Goal: Check status: Check status

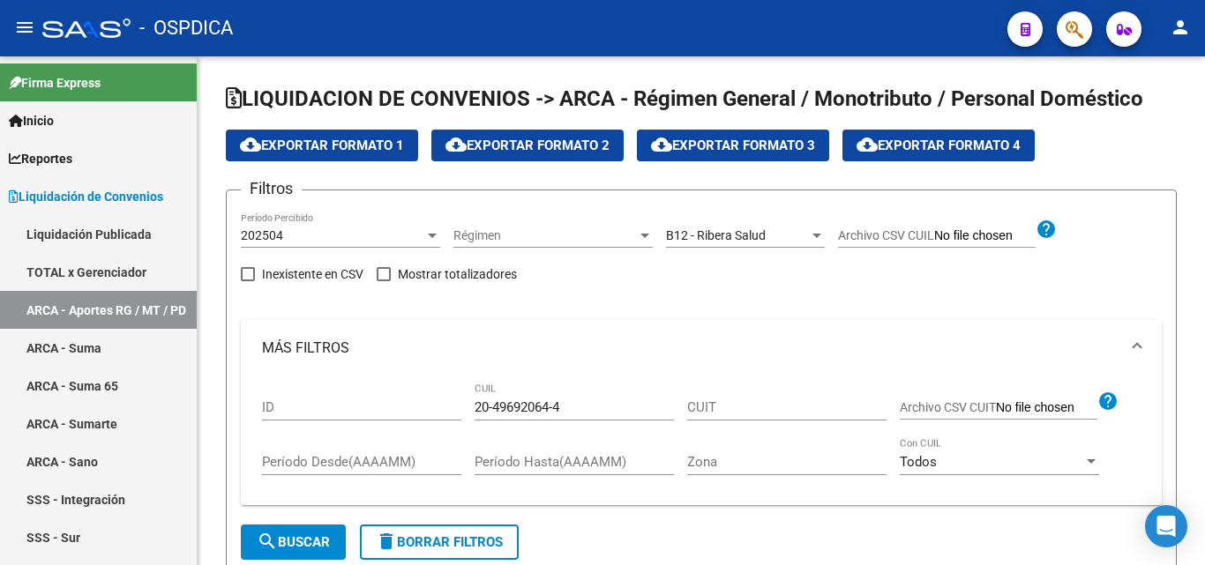
click at [1075, 14] on span "button" at bounding box center [1074, 29] width 18 height 36
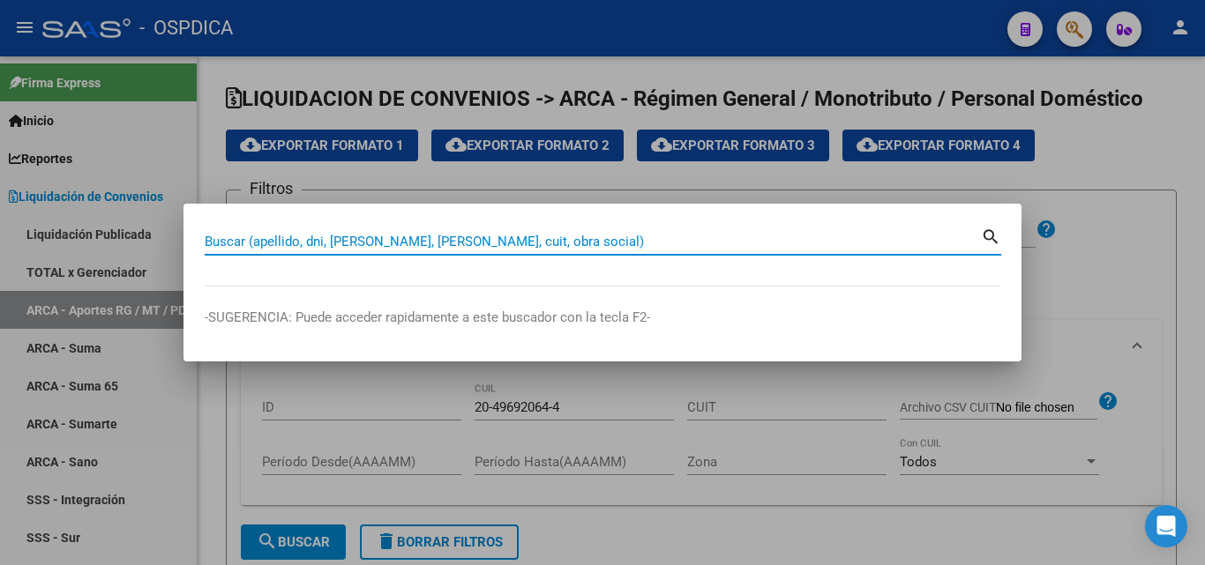
paste input "20237787529"
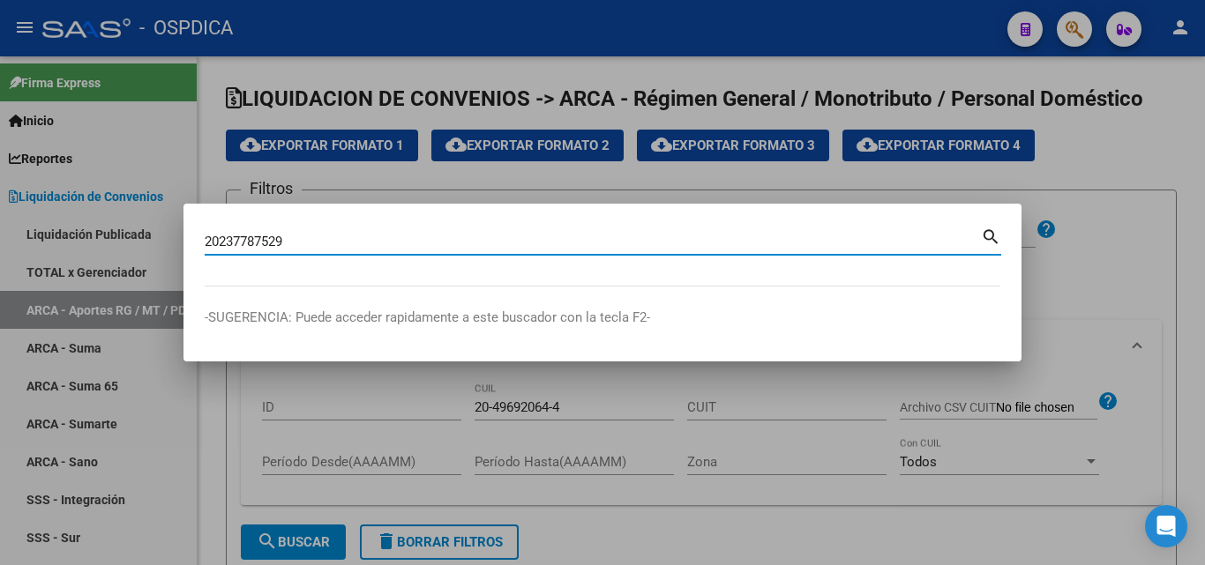
type input "20237787529"
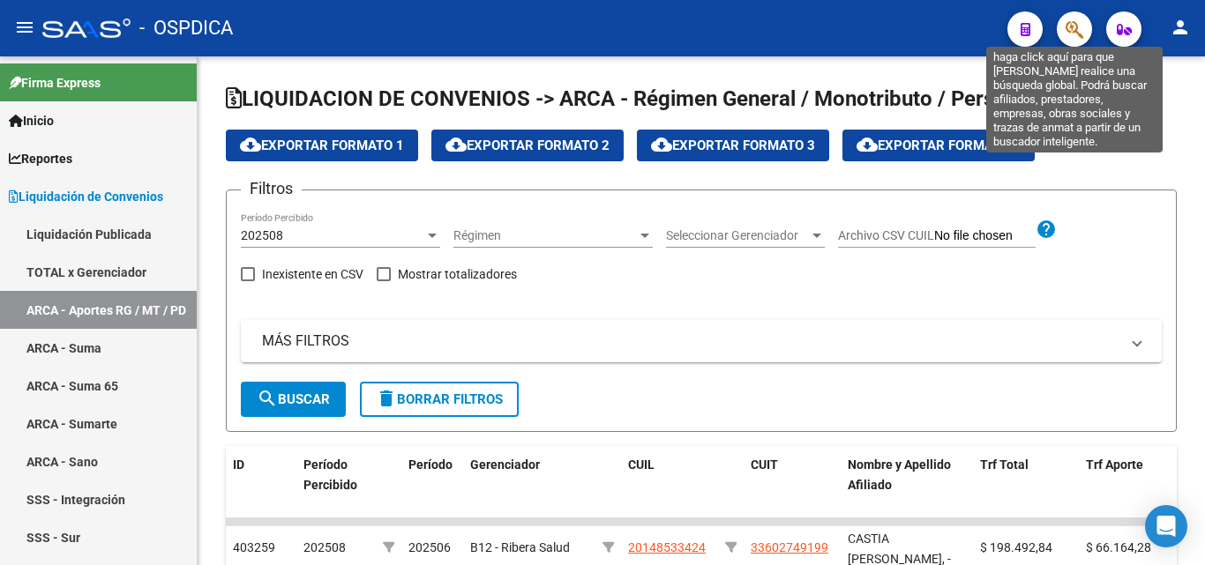
click at [1068, 29] on icon "button" at bounding box center [1074, 29] width 18 height 20
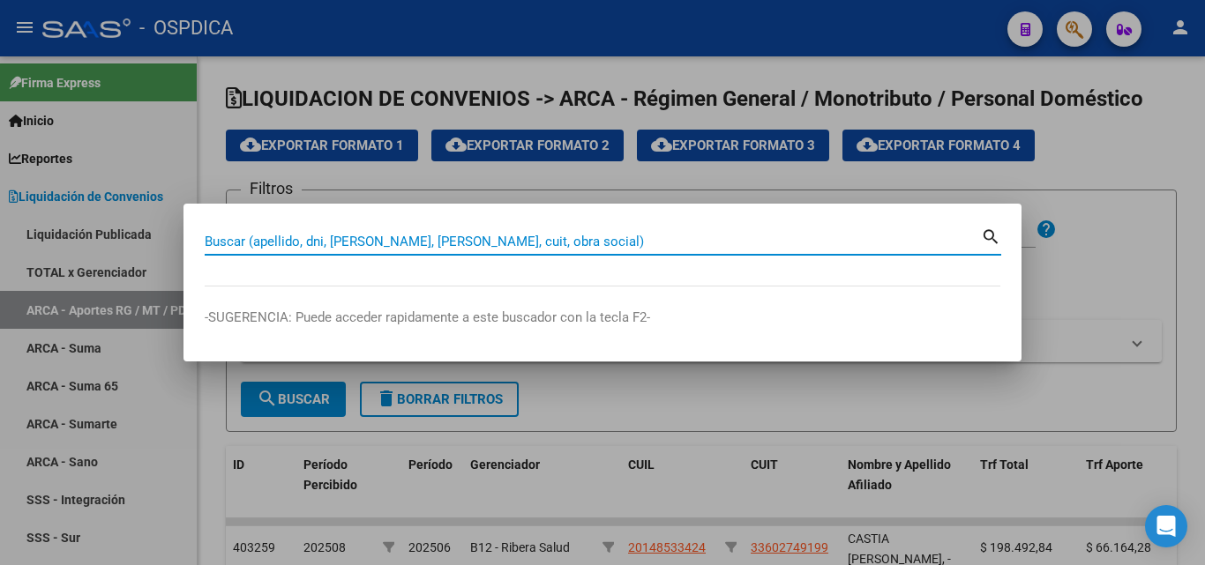
paste input "20237787529"
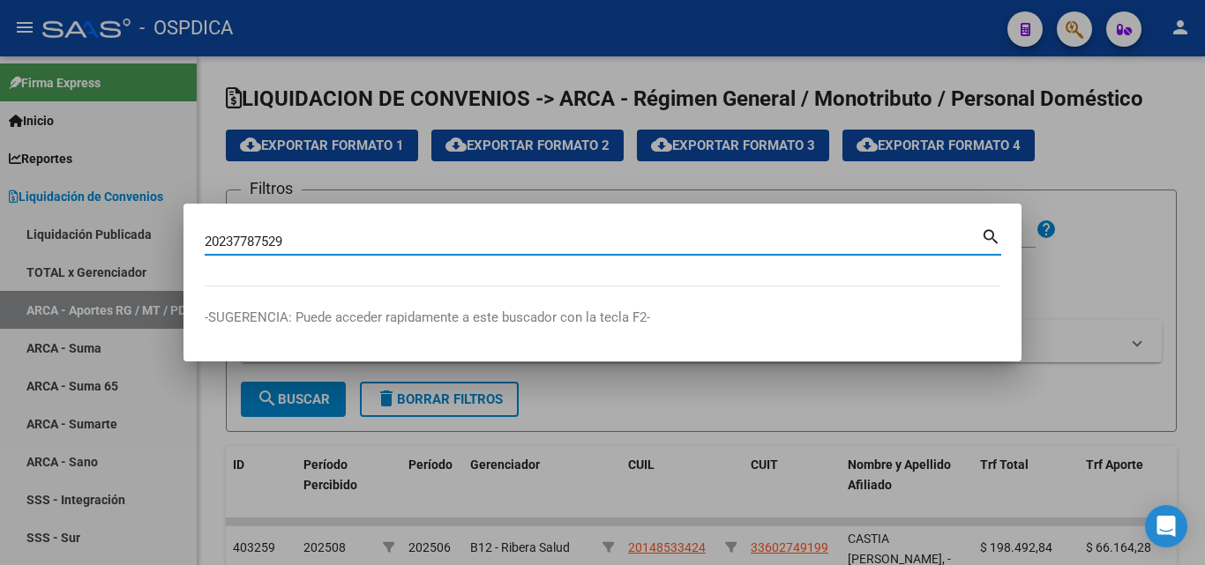
type input "20237787529"
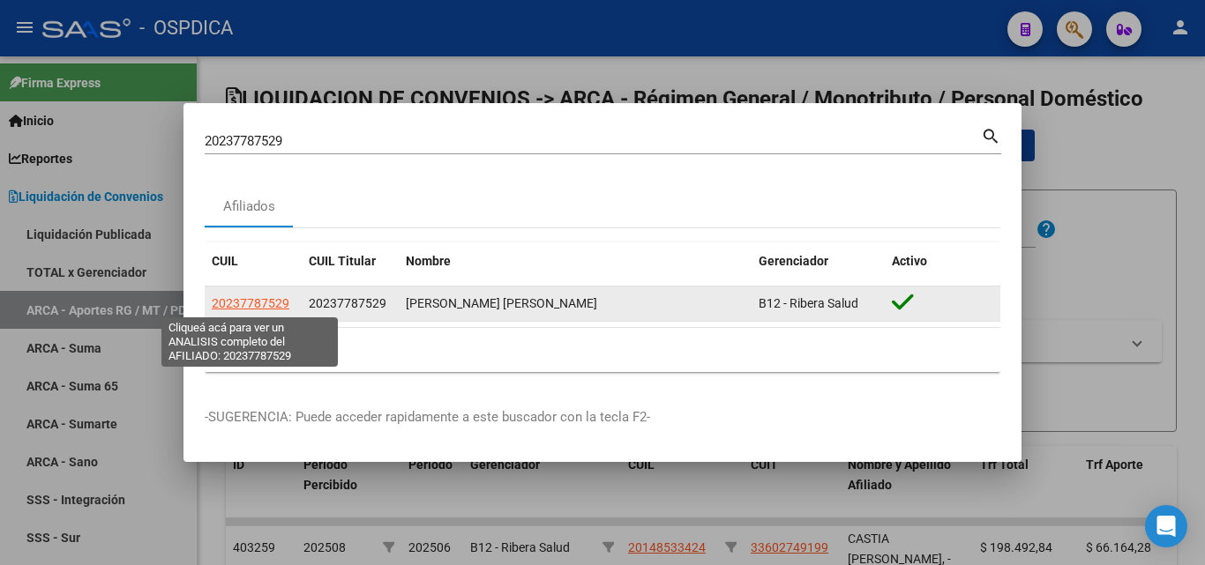
click at [254, 302] on span "20237787529" at bounding box center [251, 303] width 78 height 14
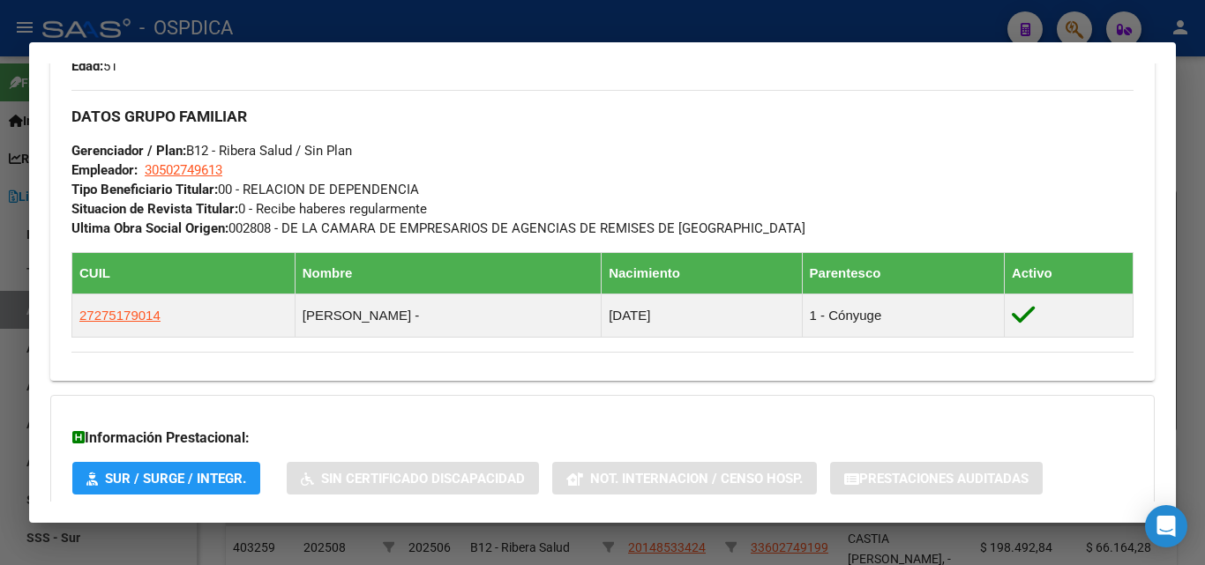
scroll to position [909, 0]
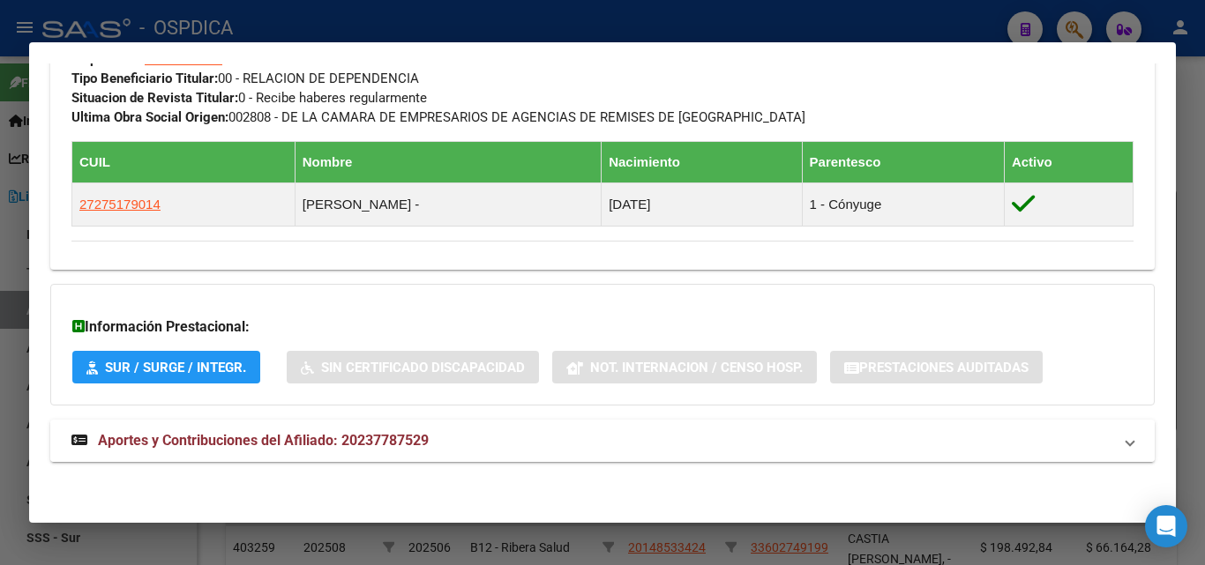
click at [265, 435] on span "Aportes y Contribuciones del Afiliado: 20237787529" at bounding box center [263, 440] width 331 height 17
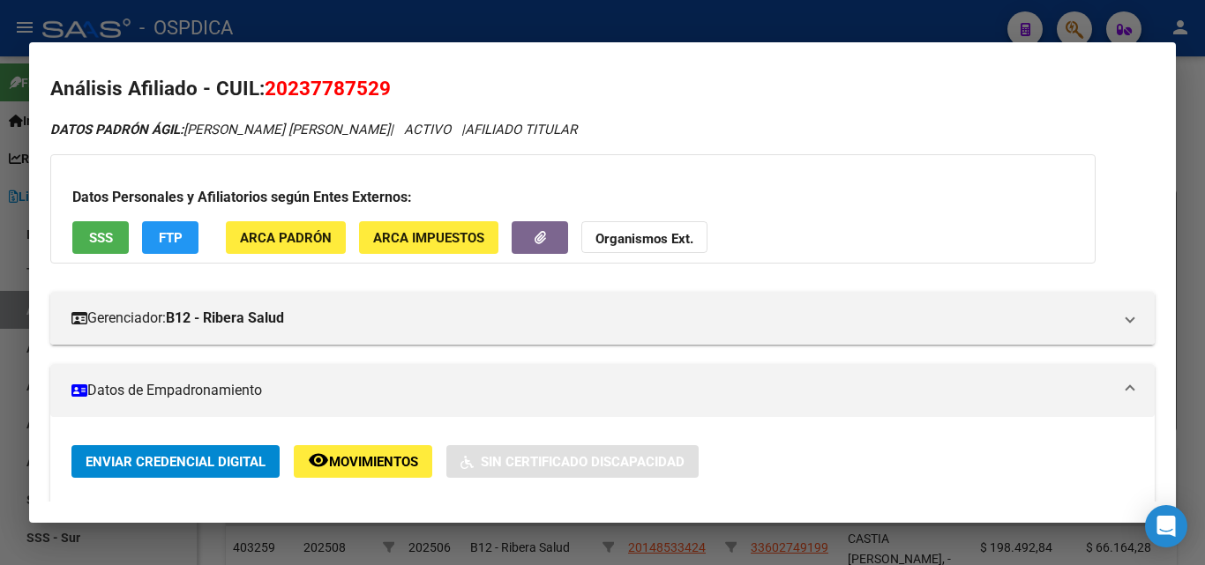
scroll to position [0, 0]
